Goal: Information Seeking & Learning: Compare options

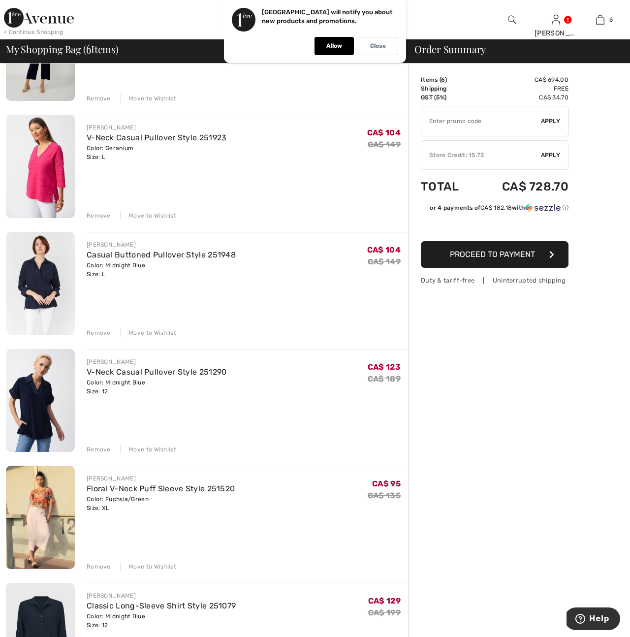
scroll to position [148, 0]
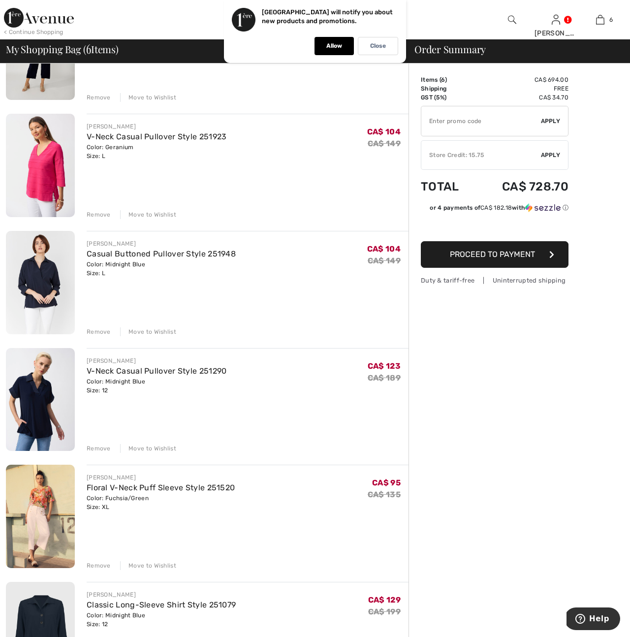
click at [100, 259] on div "Casual Buttoned Pullover Style 251948" at bounding box center [161, 254] width 149 height 12
click at [115, 258] on div "Casual Buttoned Pullover Style 251948" at bounding box center [161, 254] width 149 height 12
click at [35, 280] on img at bounding box center [40, 282] width 69 height 103
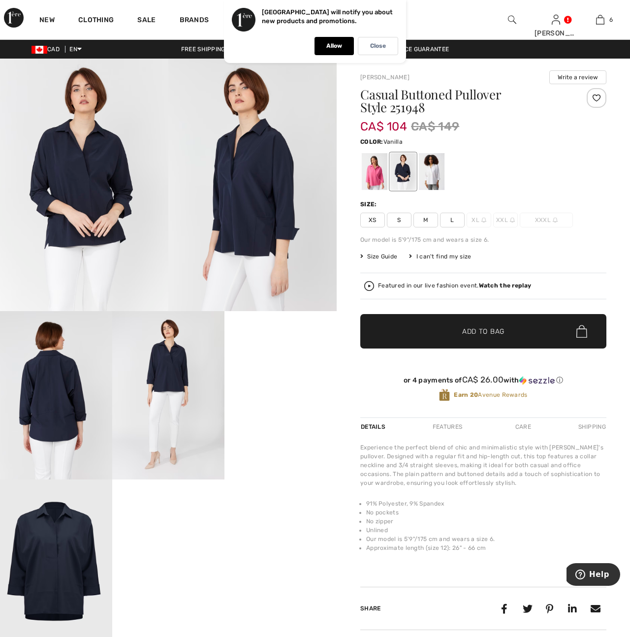
click at [422, 172] on div at bounding box center [432, 171] width 26 height 37
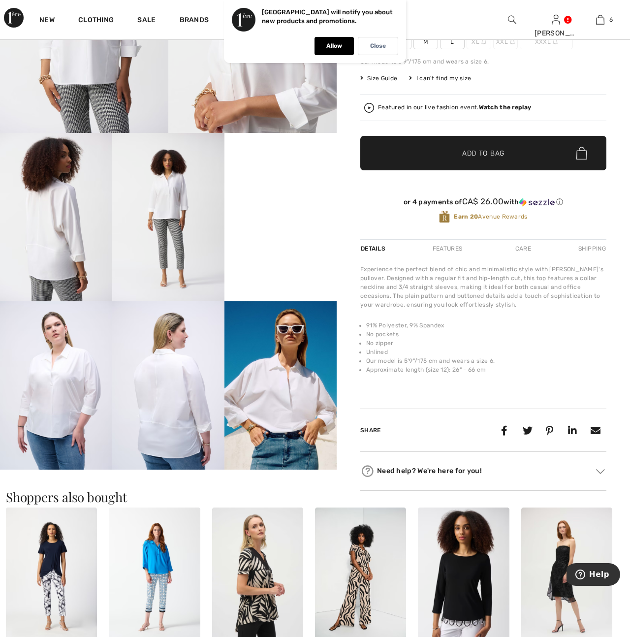
scroll to position [179, 0]
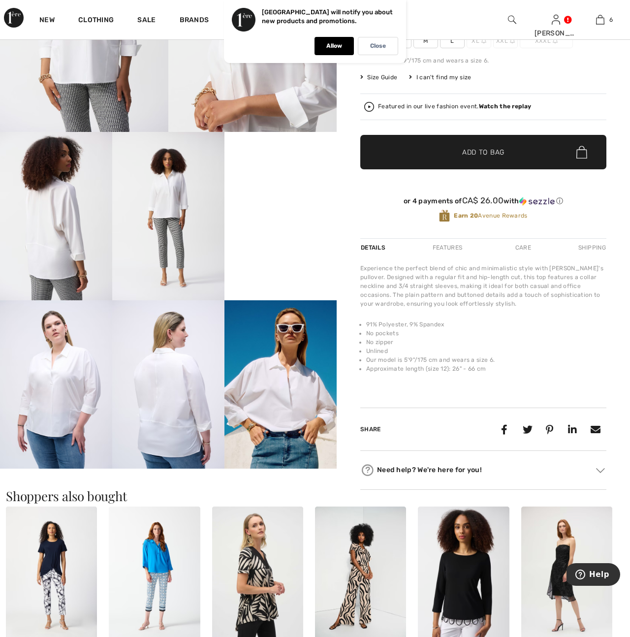
click at [282, 408] on img at bounding box center [280, 384] width 112 height 168
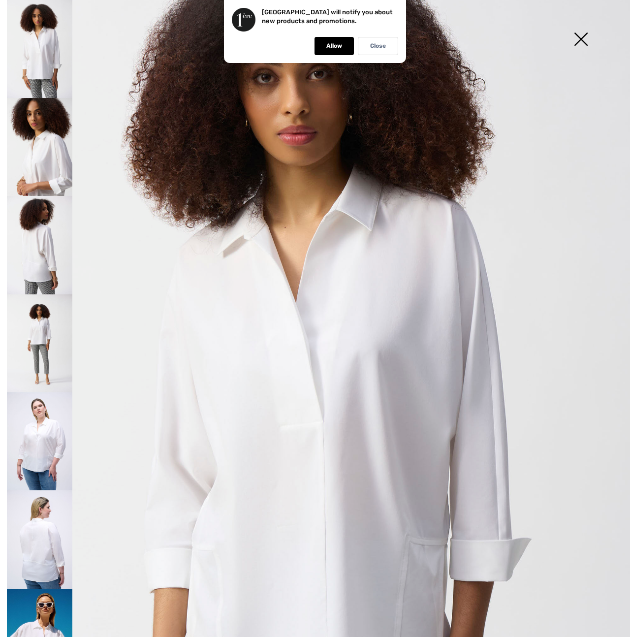
scroll to position [0, 0]
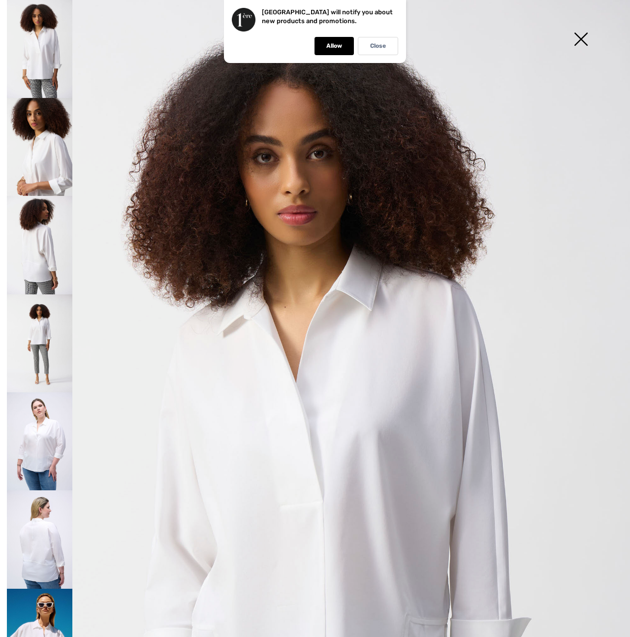
click at [35, 157] on img at bounding box center [39, 147] width 65 height 98
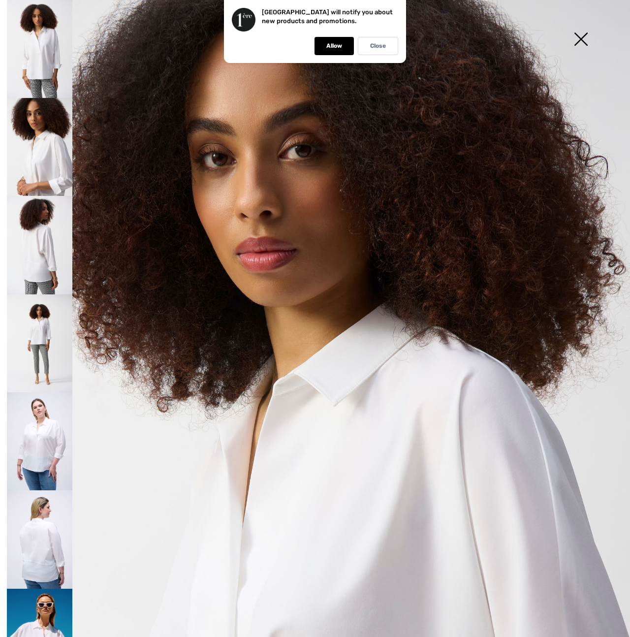
click at [41, 247] on img at bounding box center [39, 245] width 65 height 98
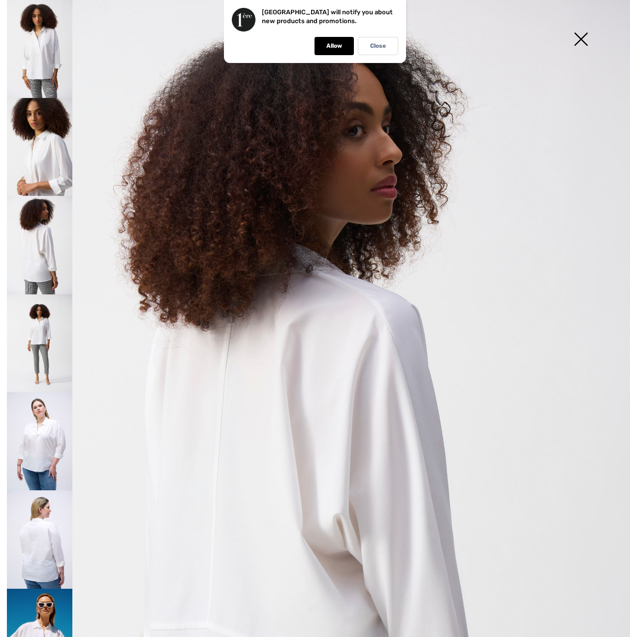
click at [34, 329] on img at bounding box center [39, 343] width 65 height 98
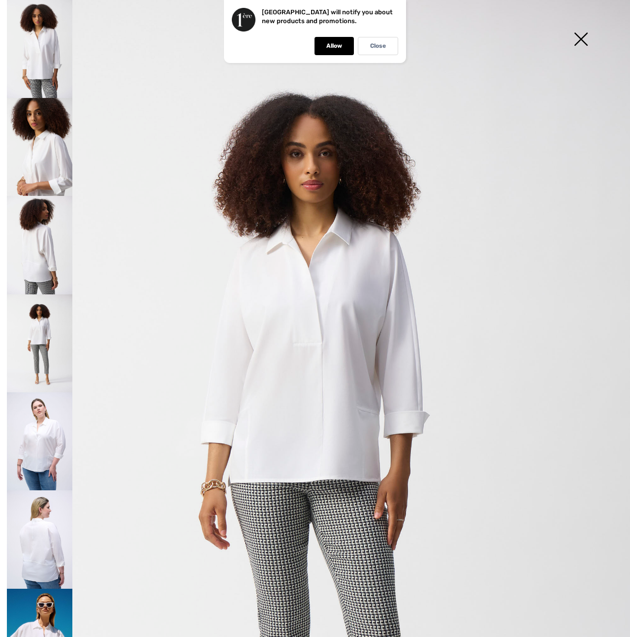
click at [40, 421] on img at bounding box center [39, 441] width 65 height 98
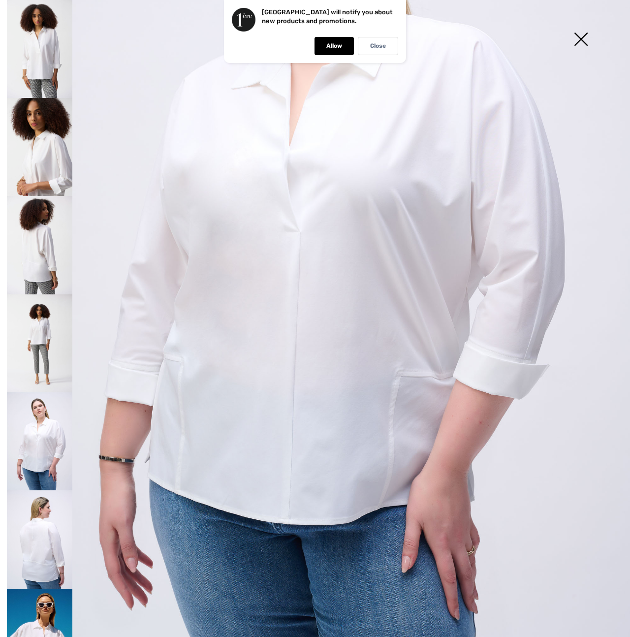
scroll to position [245, 0]
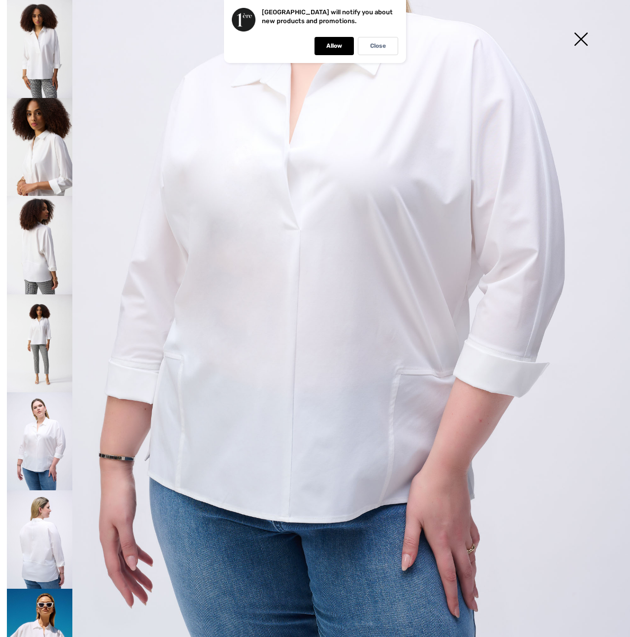
click at [47, 530] on img at bounding box center [39, 539] width 65 height 98
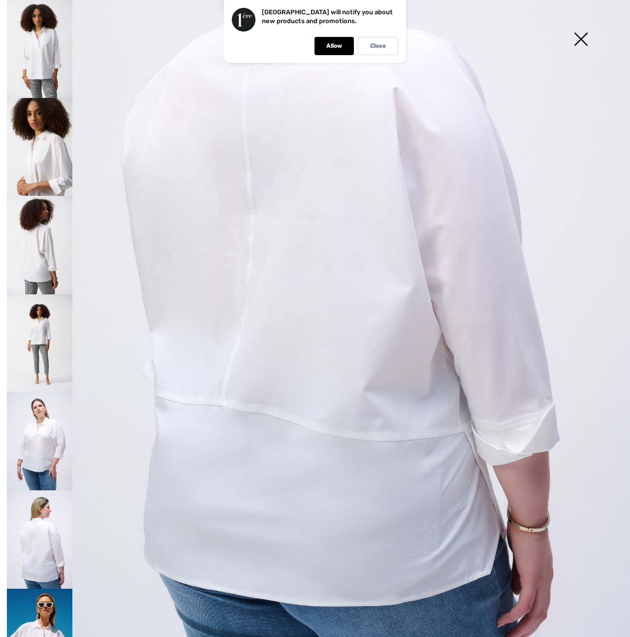
scroll to position [308, 0]
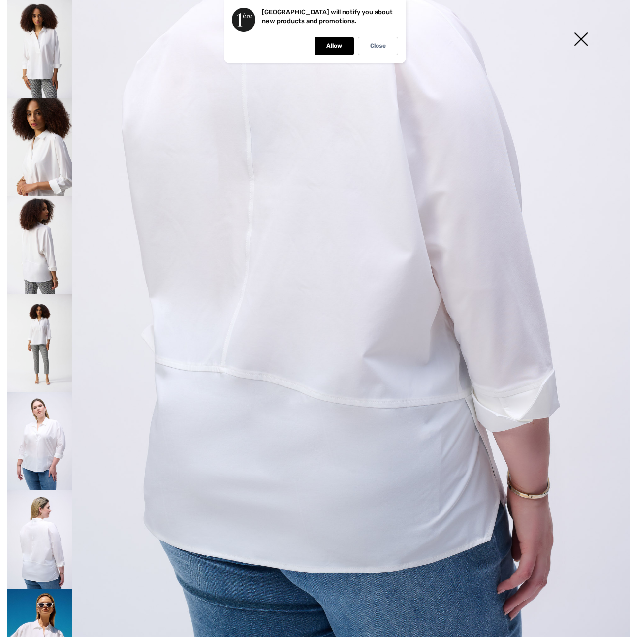
click at [30, 538] on img at bounding box center [39, 539] width 65 height 98
click at [39, 610] on img at bounding box center [39, 638] width 65 height 98
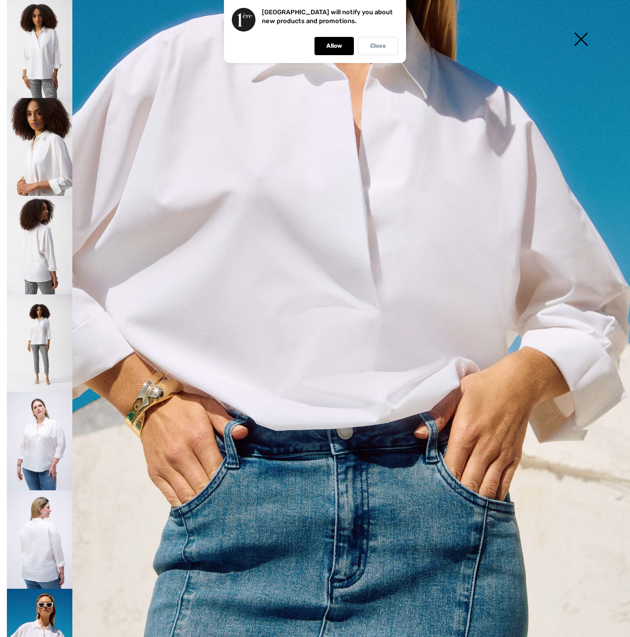
click at [380, 50] on div "Close" at bounding box center [378, 46] width 40 height 18
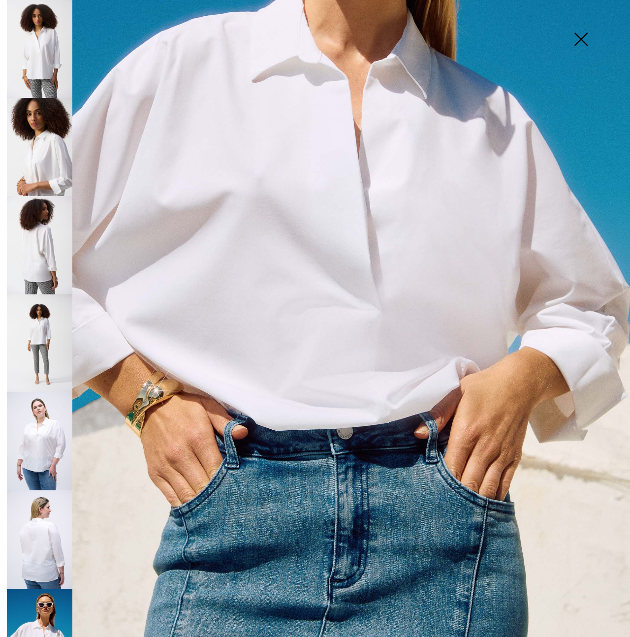
click at [586, 37] on img at bounding box center [580, 40] width 49 height 51
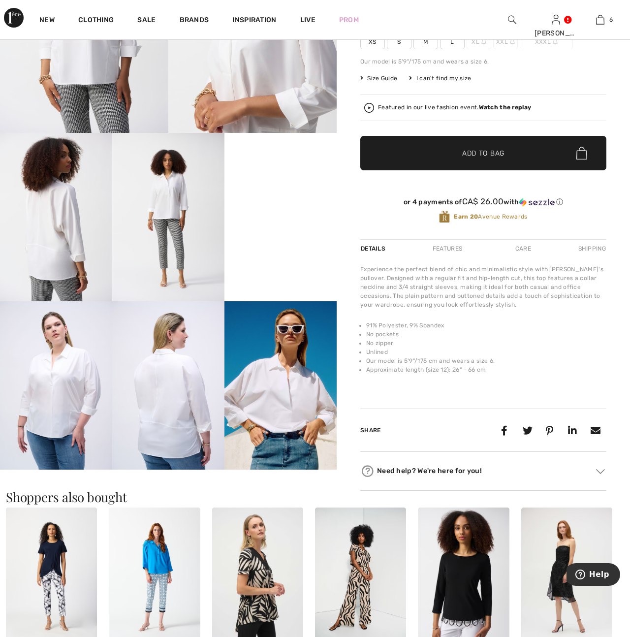
scroll to position [0, 0]
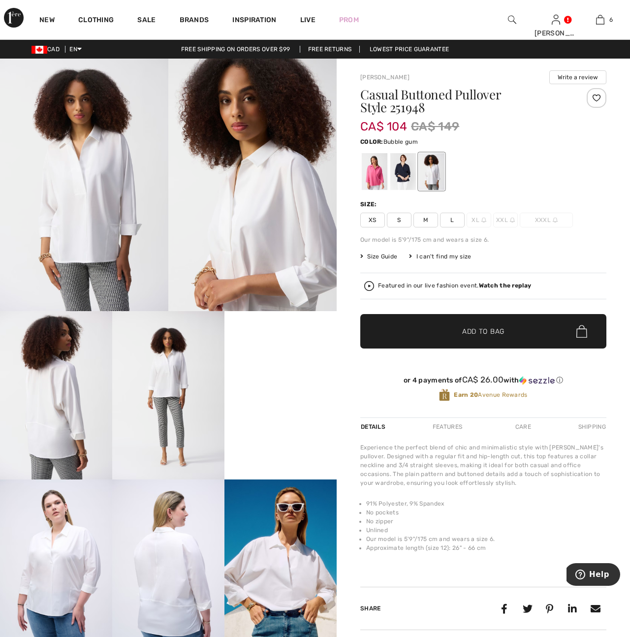
click at [370, 176] on div at bounding box center [375, 171] width 26 height 37
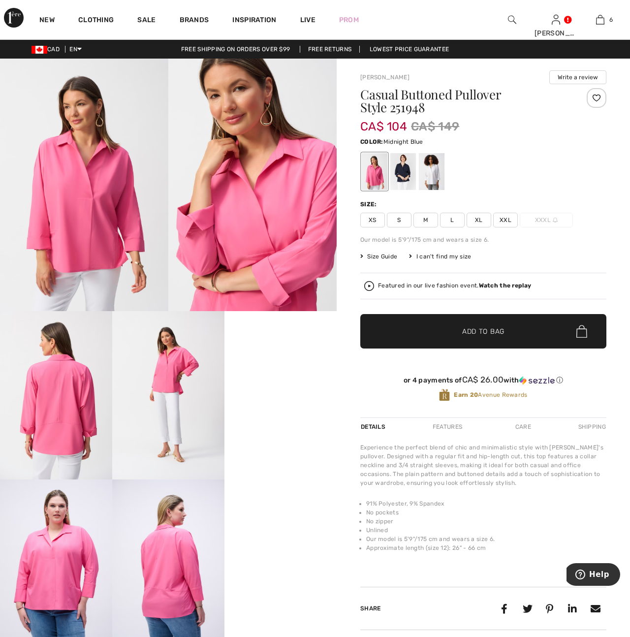
click at [405, 171] on div at bounding box center [403, 171] width 26 height 37
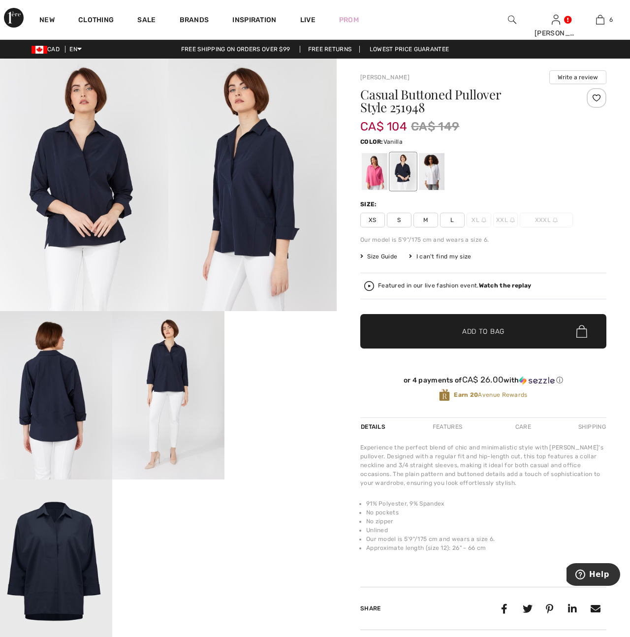
click at [432, 176] on div at bounding box center [432, 171] width 26 height 37
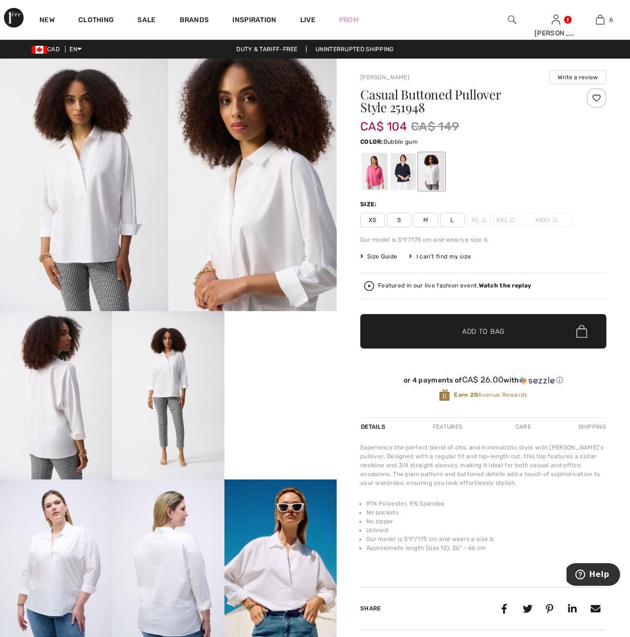
click at [370, 178] on div at bounding box center [375, 171] width 26 height 37
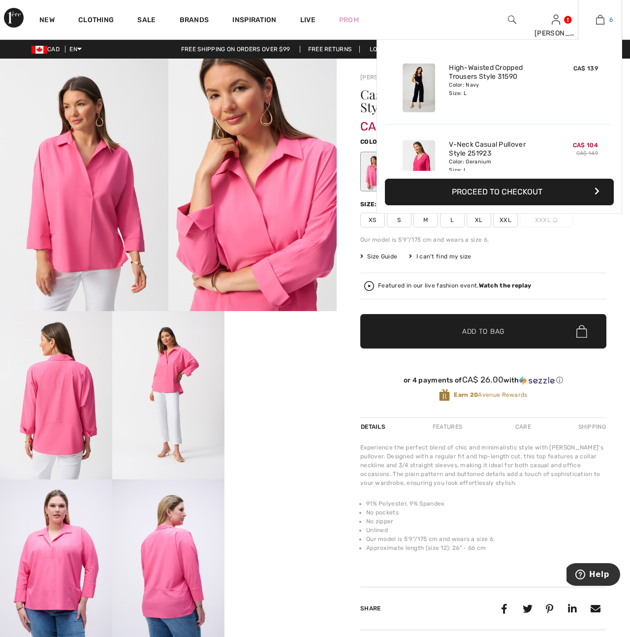
click at [595, 19] on link "6" at bounding box center [599, 20] width 43 height 12
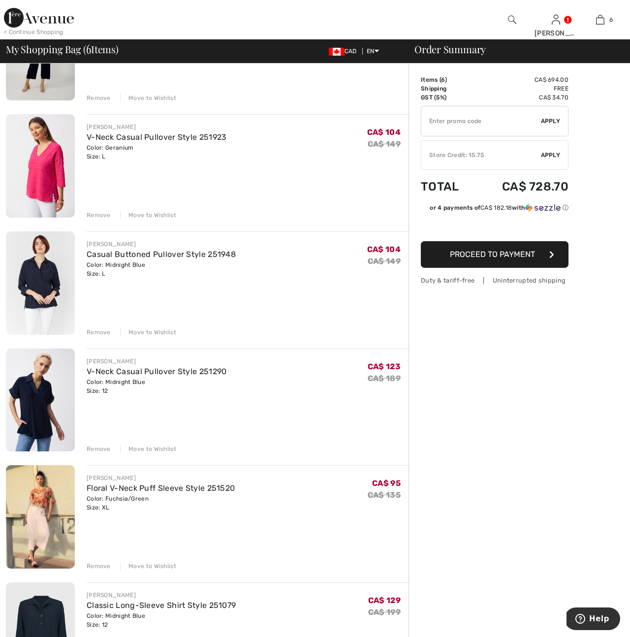
scroll to position [151, 0]
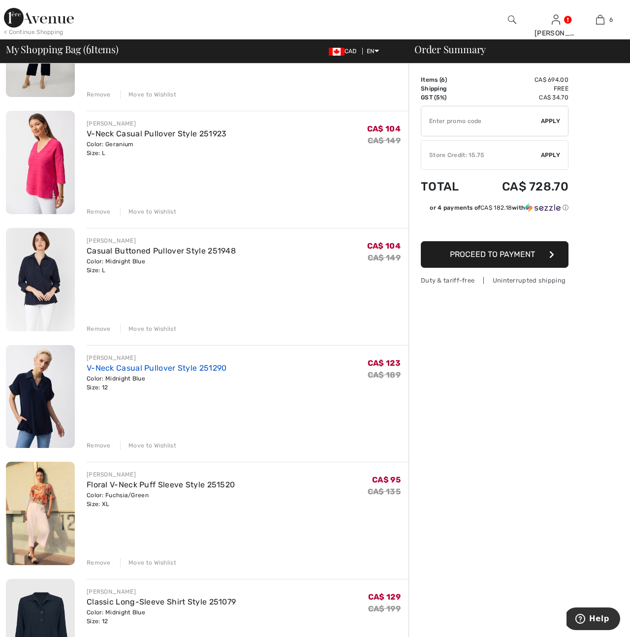
click at [106, 368] on link "V-Neck Casual Pullover Style 251290" at bounding box center [157, 367] width 140 height 9
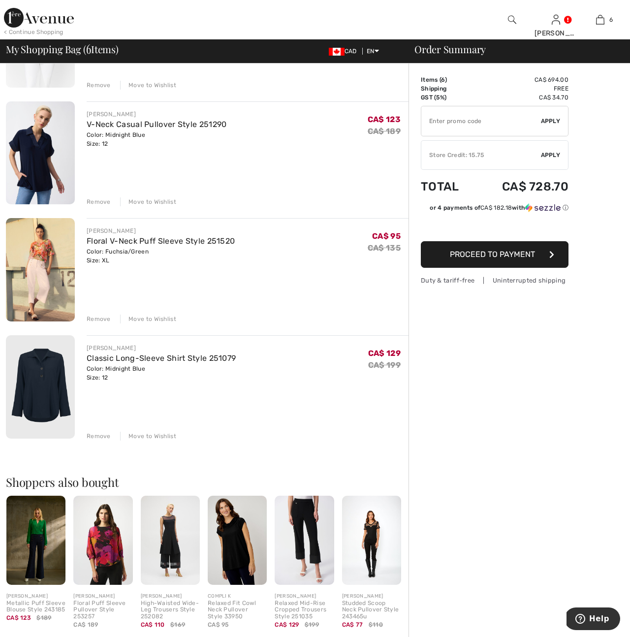
scroll to position [402, 0]
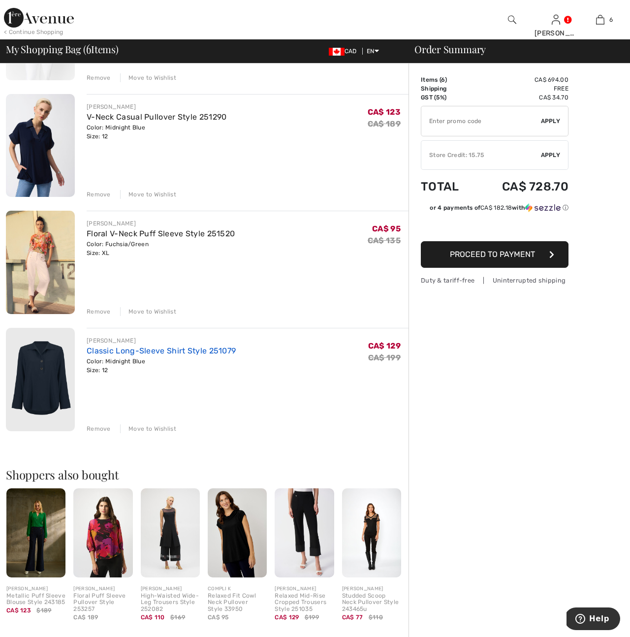
click at [125, 354] on link "Classic Long-Sleeve Shirt Style 251079" at bounding box center [161, 350] width 149 height 9
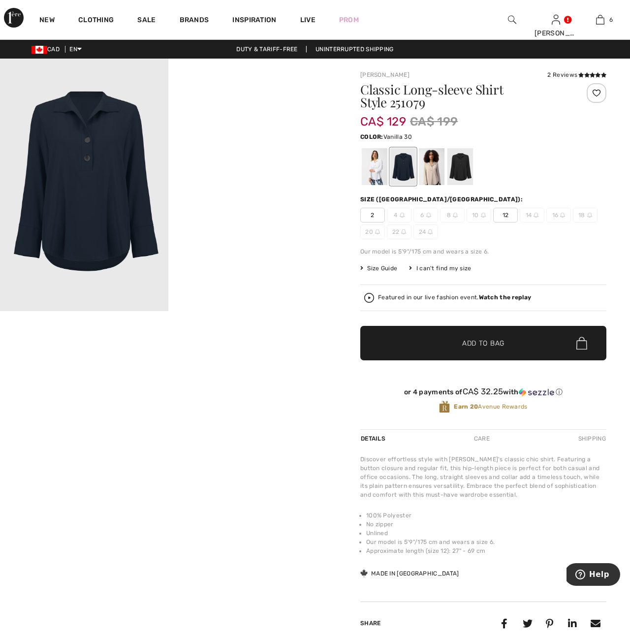
click at [375, 167] on div at bounding box center [375, 166] width 26 height 37
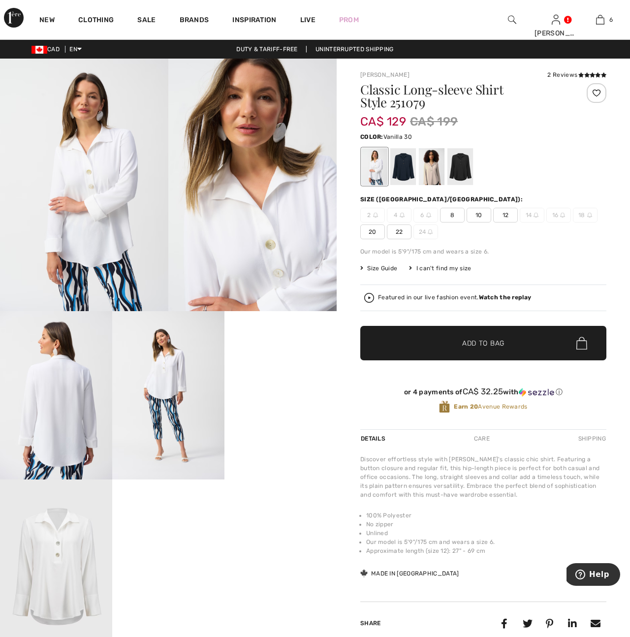
click at [124, 238] on img at bounding box center [84, 185] width 168 height 253
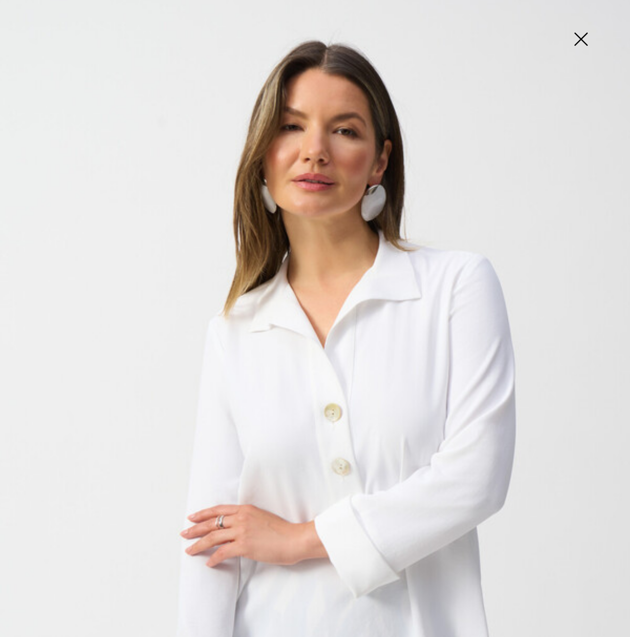
scroll to position [307, 0]
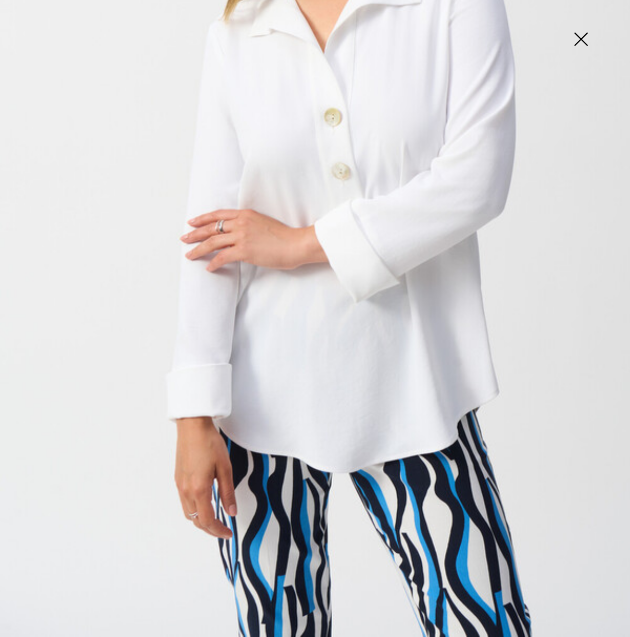
click at [577, 39] on img at bounding box center [580, 40] width 49 height 51
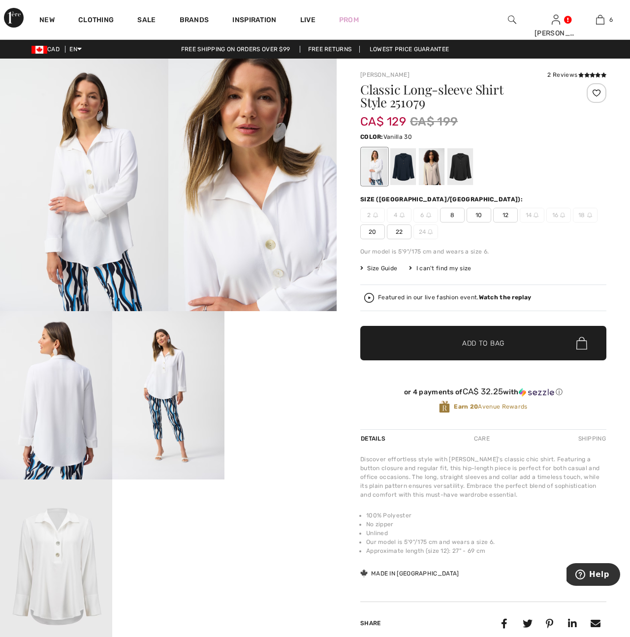
click at [243, 273] on img at bounding box center [252, 185] width 168 height 253
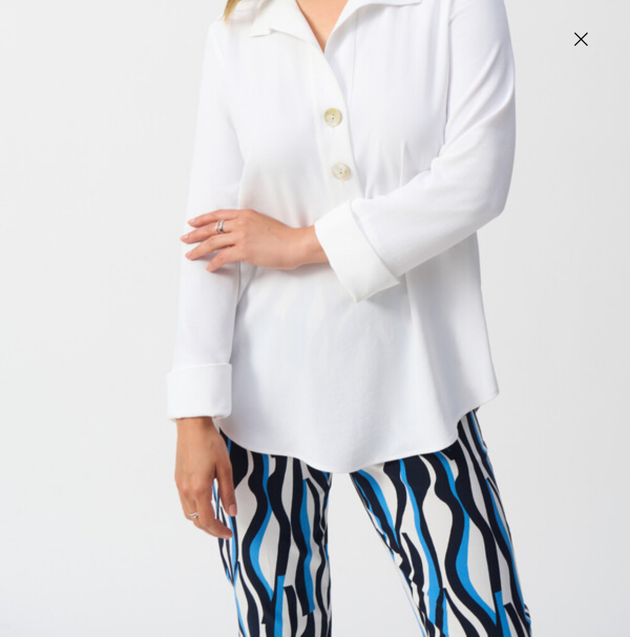
click at [581, 42] on img at bounding box center [580, 40] width 49 height 51
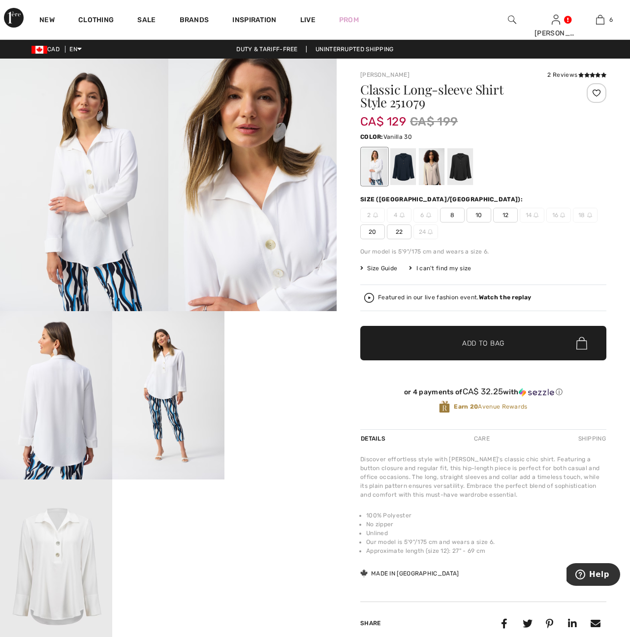
click at [49, 420] on img at bounding box center [56, 395] width 112 height 168
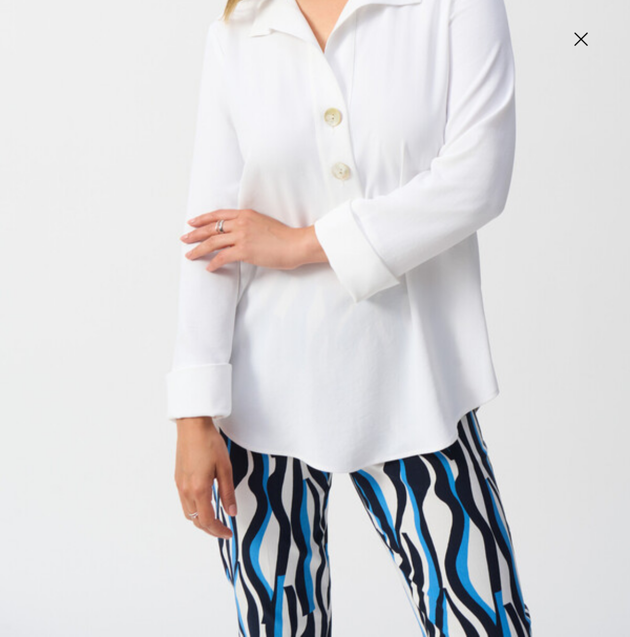
click at [588, 37] on img at bounding box center [580, 40] width 49 height 51
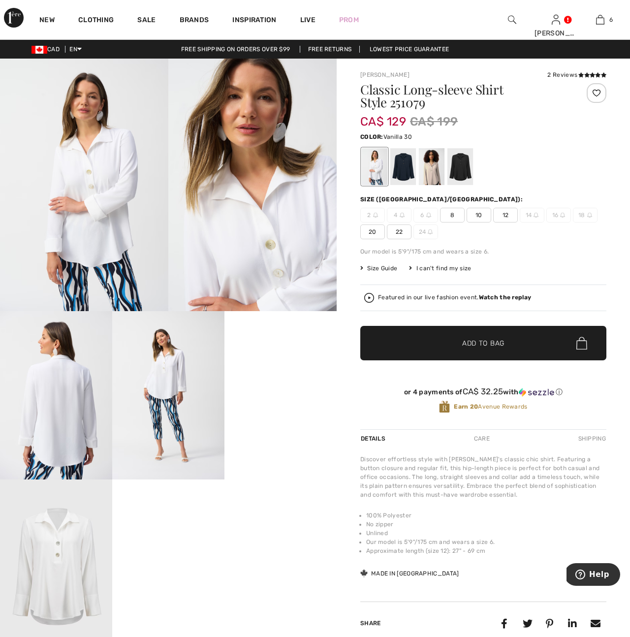
click at [69, 432] on img at bounding box center [56, 395] width 112 height 168
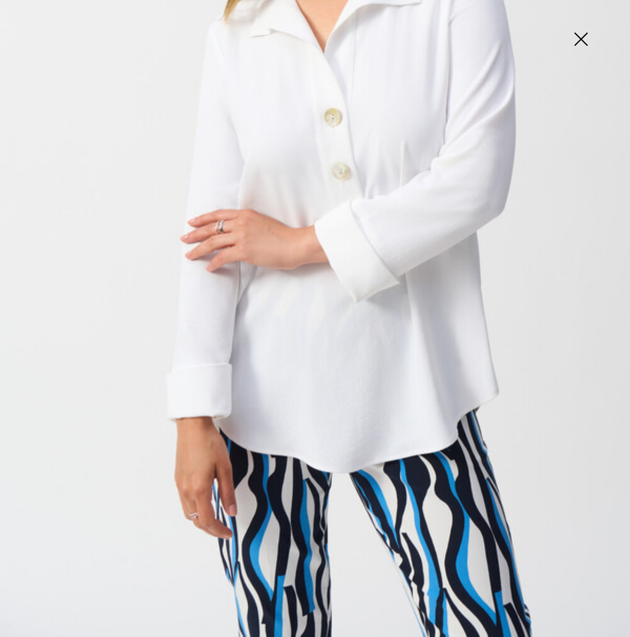
click at [576, 44] on img at bounding box center [580, 40] width 49 height 51
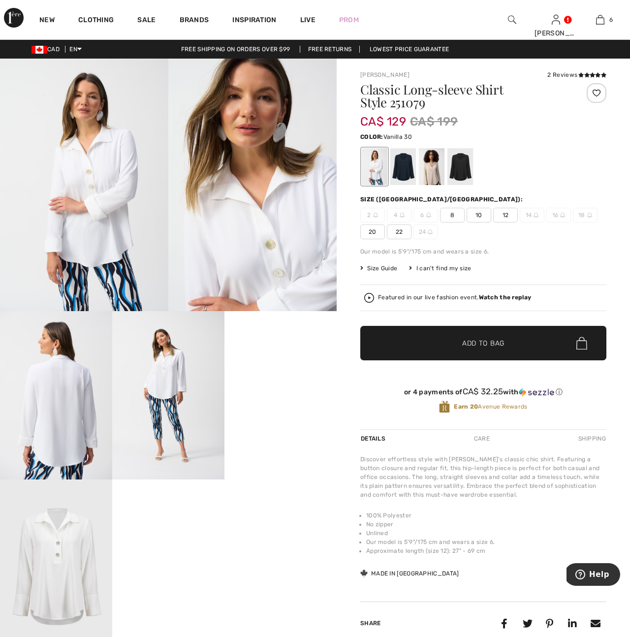
click at [60, 408] on img at bounding box center [56, 395] width 112 height 168
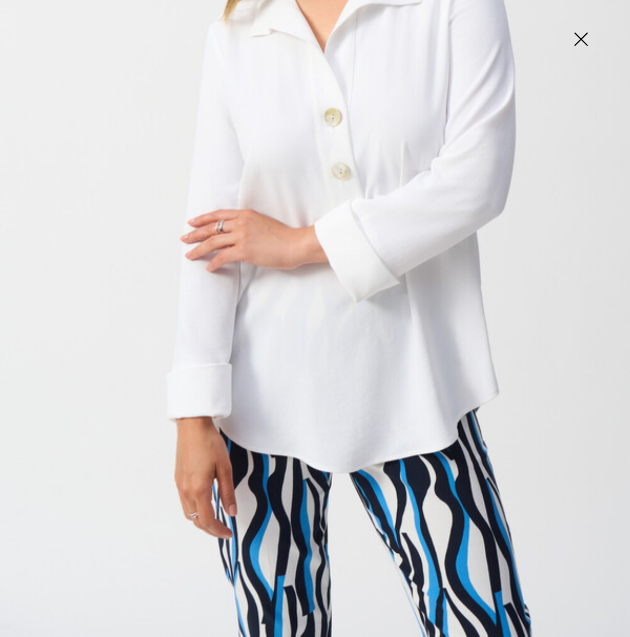
click at [580, 44] on img at bounding box center [580, 40] width 49 height 51
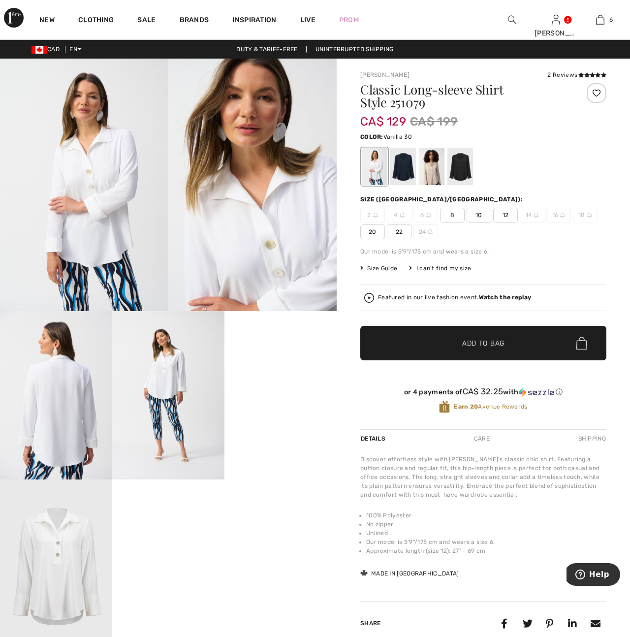
click at [155, 399] on img at bounding box center [168, 395] width 112 height 168
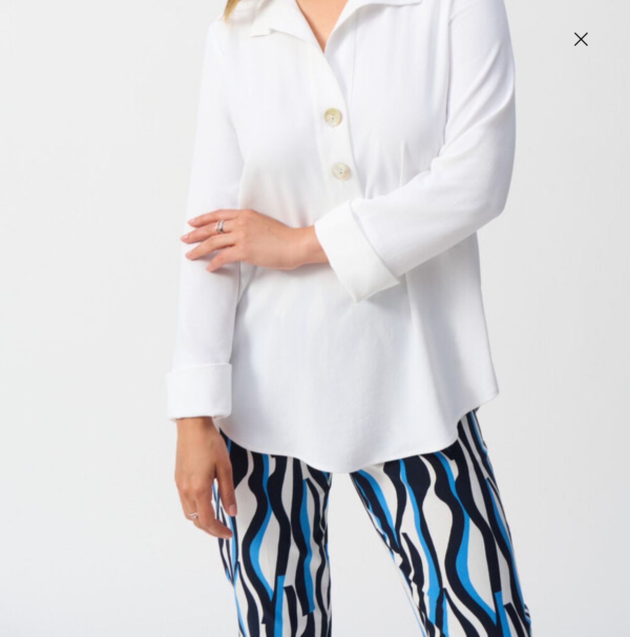
click at [581, 37] on img at bounding box center [580, 40] width 49 height 51
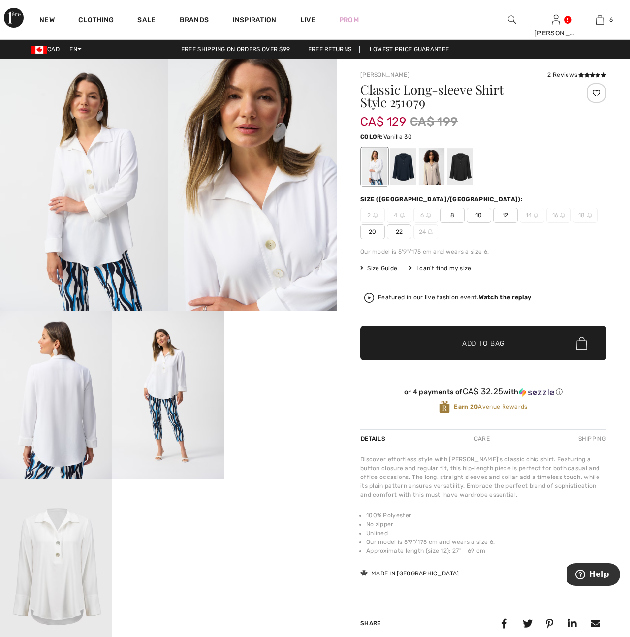
click at [280, 367] on video "Your browser does not support the video tag." at bounding box center [280, 339] width 112 height 56
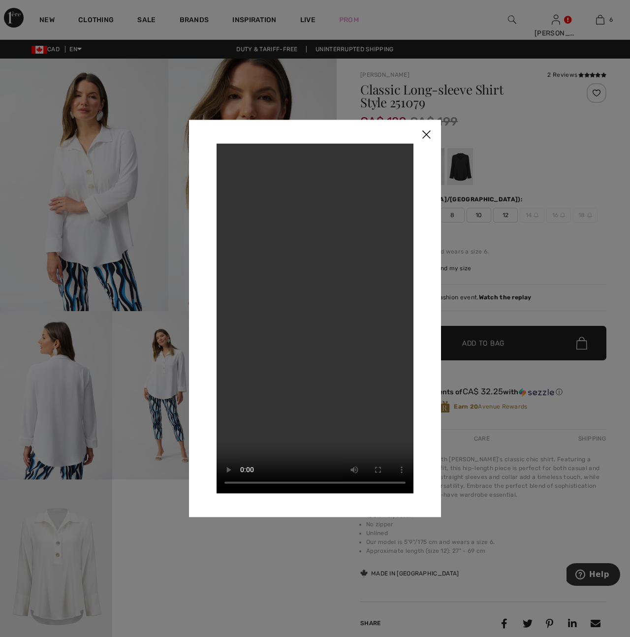
click at [433, 133] on img at bounding box center [426, 135] width 30 height 31
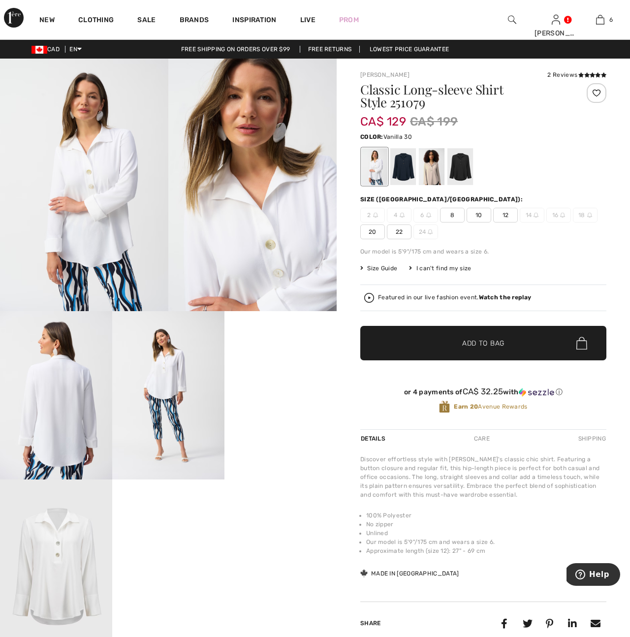
click at [54, 563] on img at bounding box center [56, 563] width 112 height 168
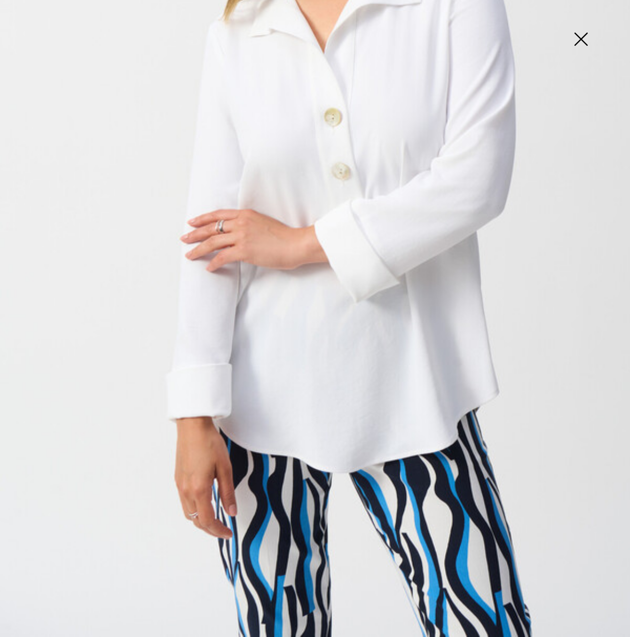
click at [583, 41] on img at bounding box center [580, 40] width 49 height 51
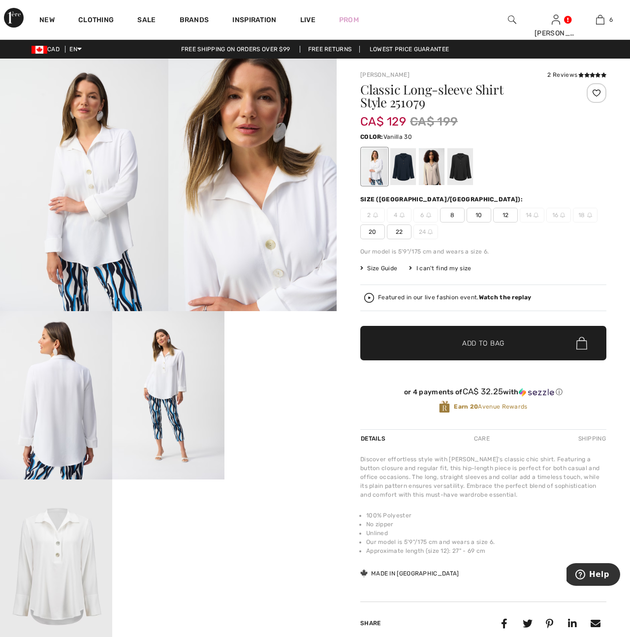
click at [43, 569] on img at bounding box center [56, 563] width 112 height 168
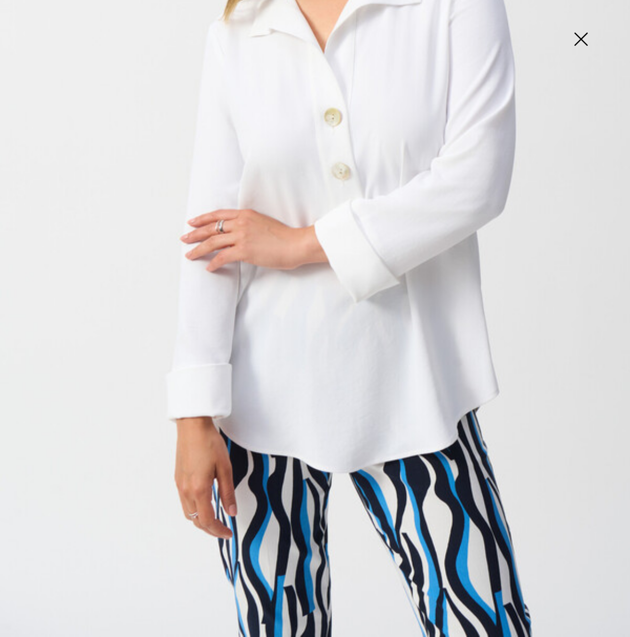
click at [577, 41] on img at bounding box center [580, 40] width 49 height 51
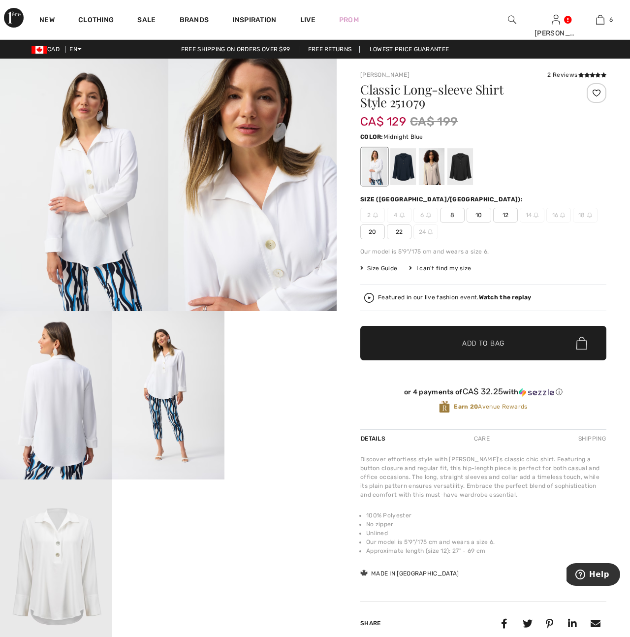
click at [408, 171] on div at bounding box center [403, 166] width 26 height 37
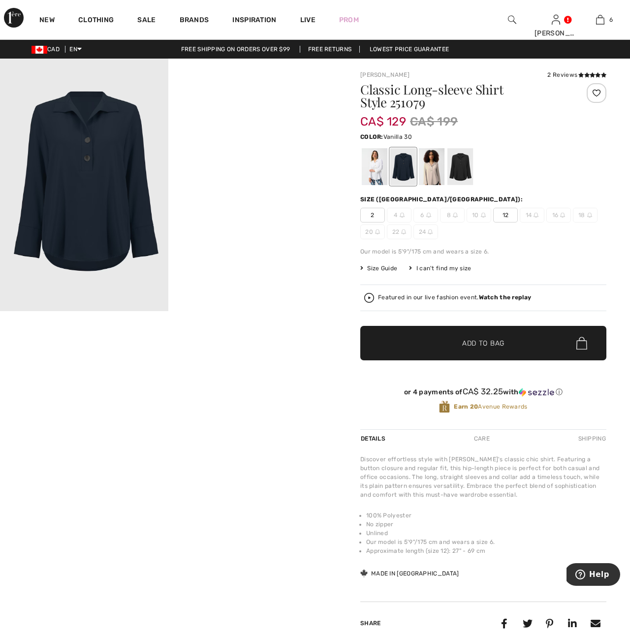
click at [372, 174] on div at bounding box center [375, 166] width 26 height 37
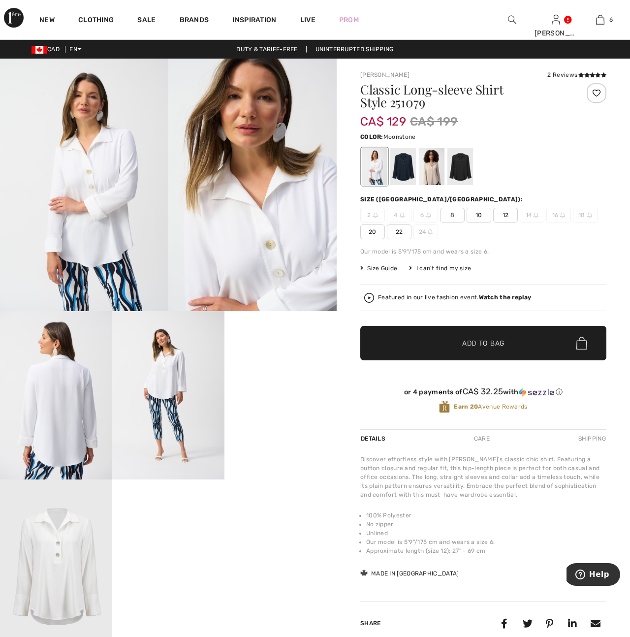
click at [429, 168] on div at bounding box center [432, 166] width 26 height 37
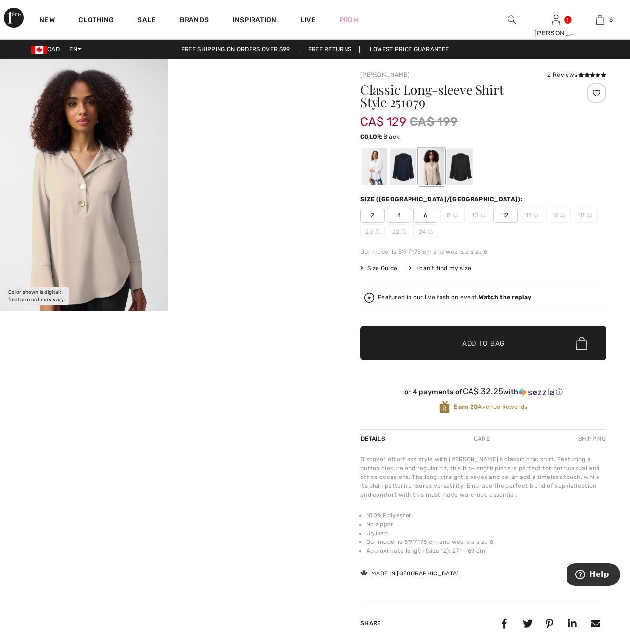
click at [459, 169] on div at bounding box center [460, 166] width 26 height 37
